Goal: Check status: Check status

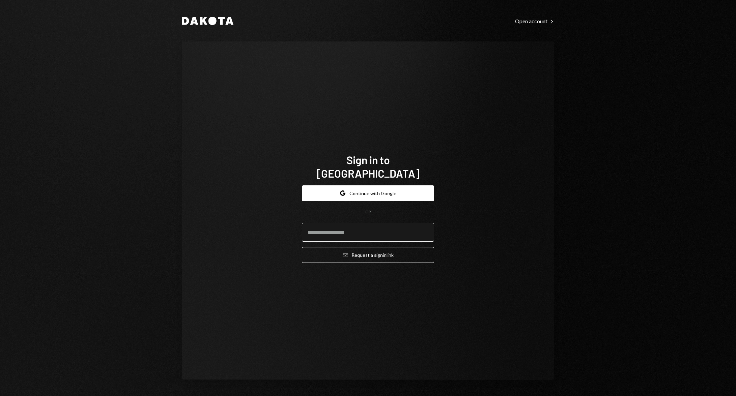
click at [340, 223] on input "email" at bounding box center [368, 232] width 132 height 19
type input "**********"
click at [467, 202] on div "**********" at bounding box center [368, 210] width 372 height 339
click at [421, 247] on button "Email Request a sign in link" at bounding box center [368, 255] width 132 height 16
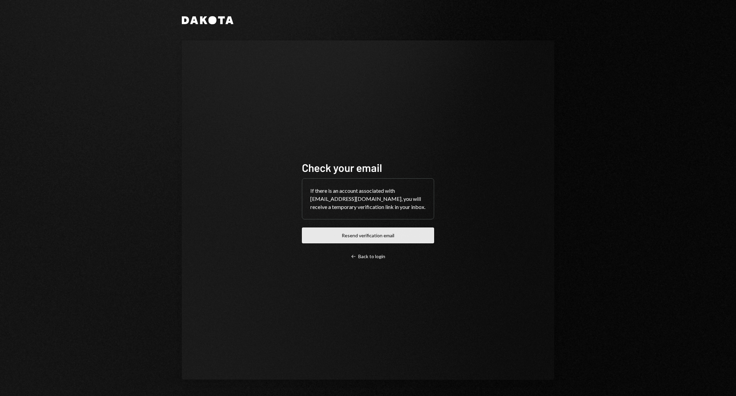
click at [394, 236] on button "Resend verification email" at bounding box center [368, 236] width 132 height 16
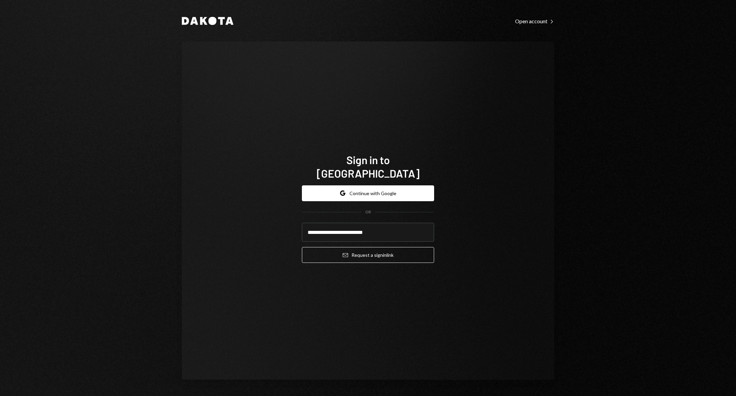
type input "**********"
click at [489, 213] on div "**********" at bounding box center [368, 210] width 372 height 339
click at [397, 252] on button "Email Request a sign in link" at bounding box center [368, 255] width 132 height 16
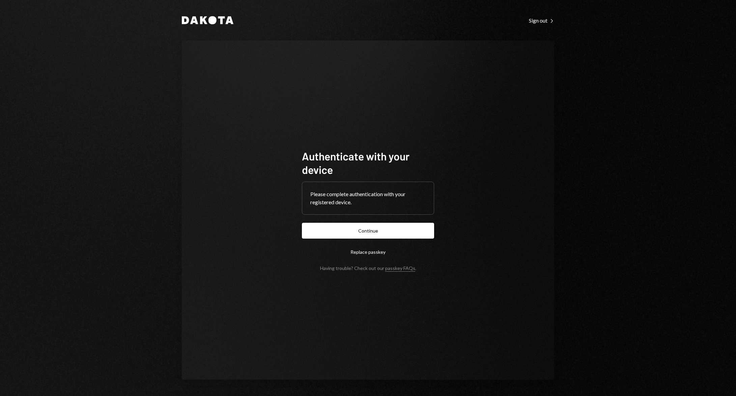
drag, startPoint x: 456, startPoint y: 179, endPoint x: 453, endPoint y: 182, distance: 3.6
click at [455, 180] on div "Authenticate with your device Please complete authentication with your register…" at bounding box center [368, 210] width 372 height 340
click at [397, 239] on form "Authenticate with your device Please complete authentication with your register…" at bounding box center [368, 210] width 132 height 122
click at [400, 235] on button "Continue" at bounding box center [368, 231] width 132 height 16
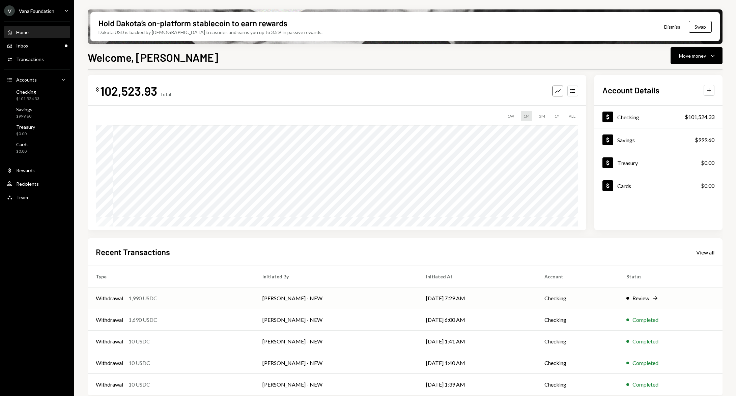
scroll to position [10, 0]
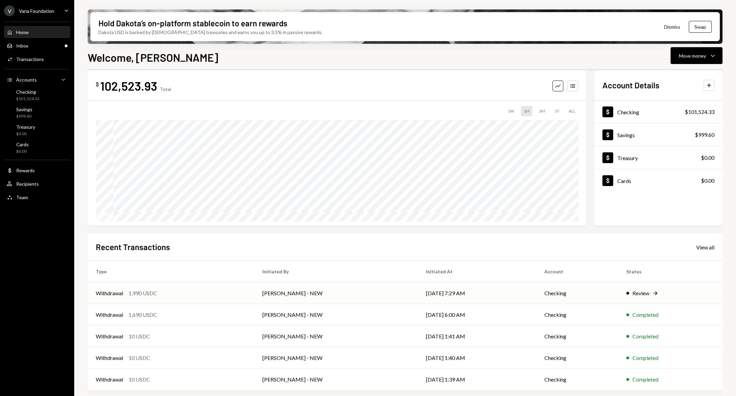
click at [643, 298] on td "Review Right Arrow" at bounding box center [670, 294] width 104 height 22
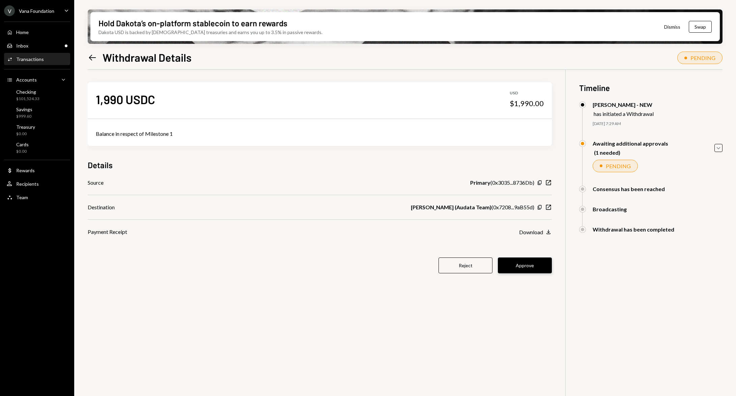
scroll to position [1, 0]
click at [534, 265] on button "Approve" at bounding box center [525, 265] width 54 height 16
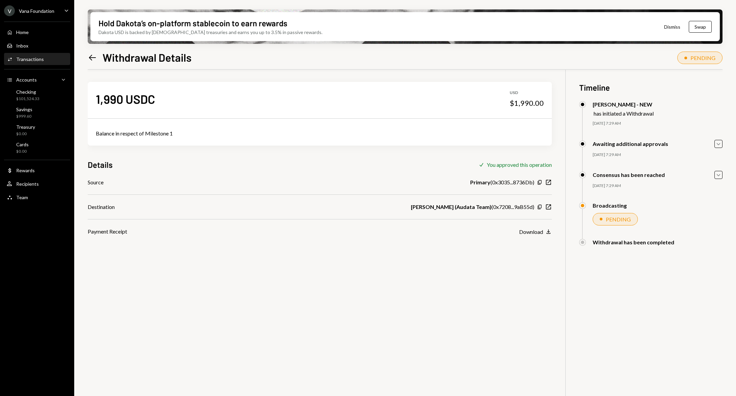
click at [494, 326] on div "1,990 USDC USD $1,990.00 Balance in respect of Milestone 1 Details Check You ap…" at bounding box center [405, 266] width 635 height 396
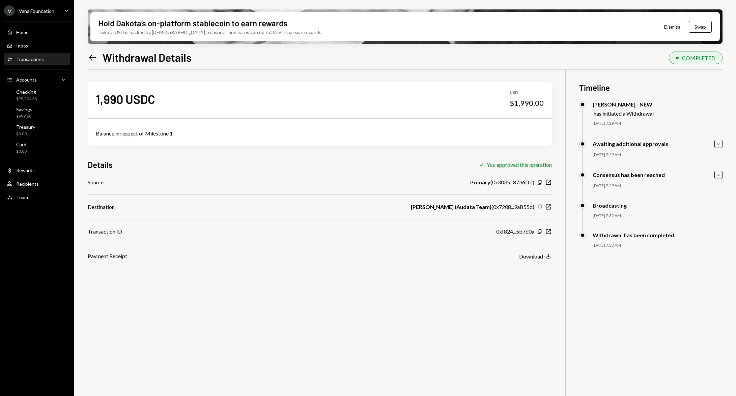
click at [39, 56] on div "Activities Transactions" at bounding box center [37, 59] width 61 height 11
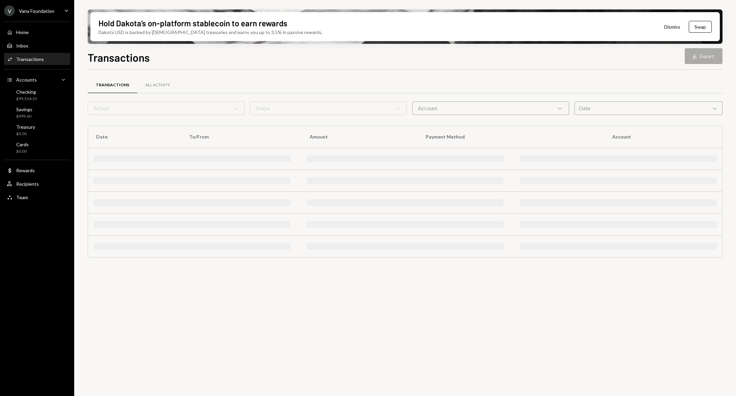
click at [37, 59] on div "Transactions" at bounding box center [30, 59] width 28 height 6
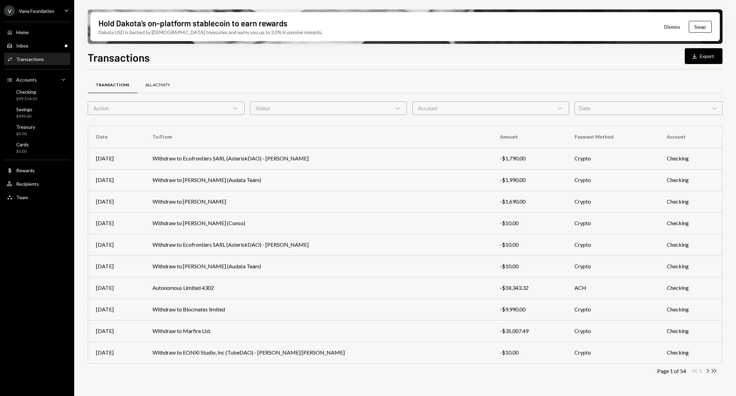
click at [161, 80] on div "All Activity" at bounding box center [157, 85] width 41 height 16
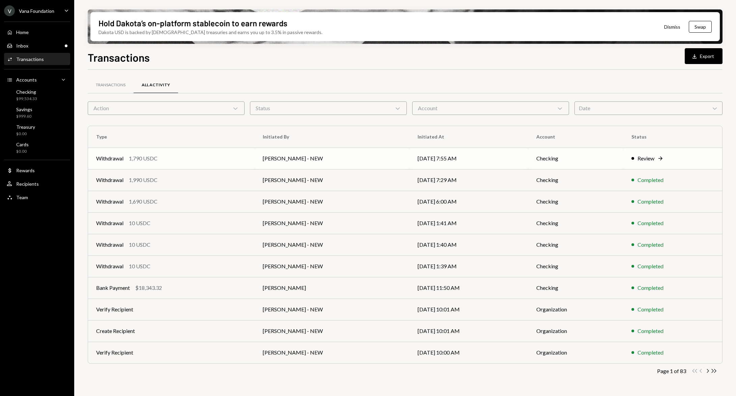
click at [661, 159] on icon "Right Arrow" at bounding box center [660, 158] width 7 height 7
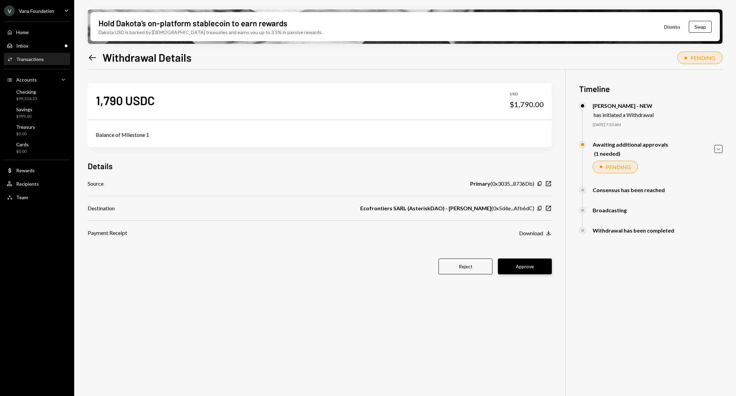
click at [533, 267] on button "Approve" at bounding box center [525, 267] width 54 height 16
